Goal: Transaction & Acquisition: Purchase product/service

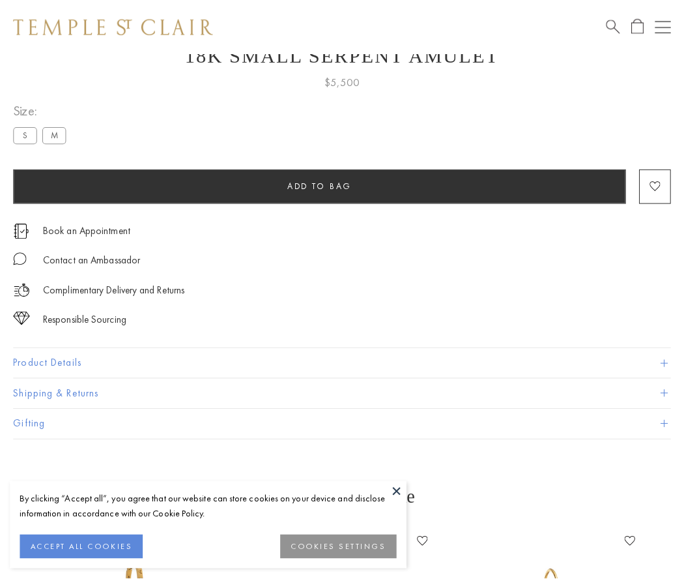
scroll to position [52, 0]
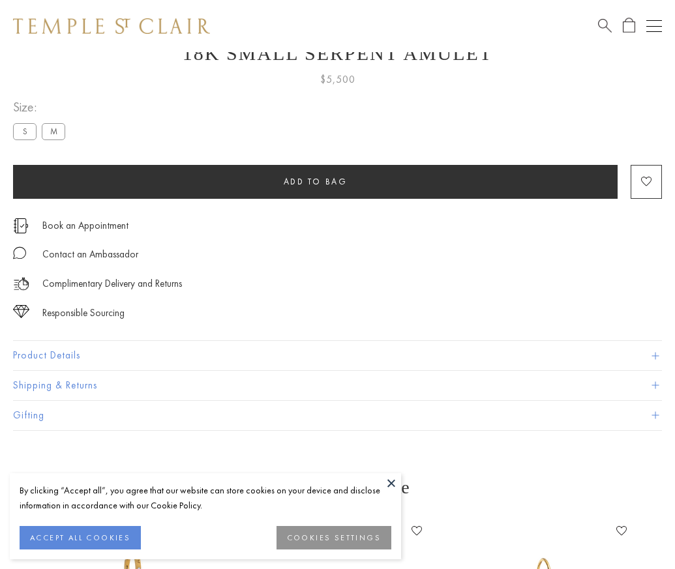
click at [315, 181] on span "Add to bag" at bounding box center [315, 181] width 64 height 11
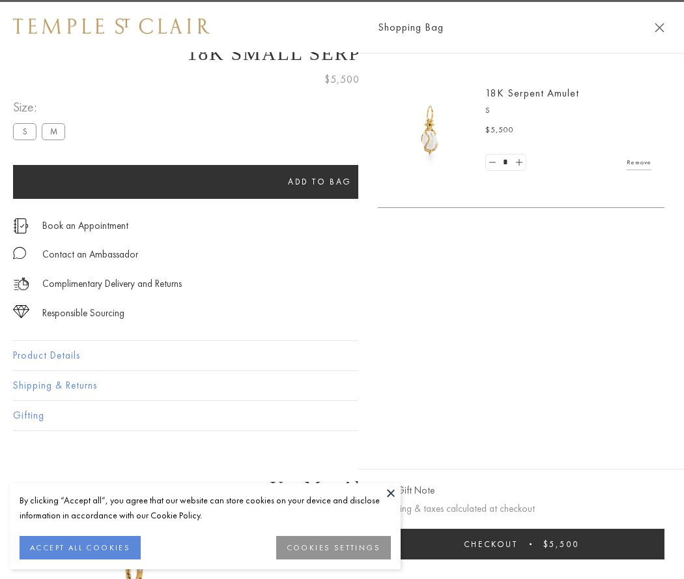
click at [532, 544] on span "submit" at bounding box center [531, 544] width 2 height 2
